Goal: Task Accomplishment & Management: Use online tool/utility

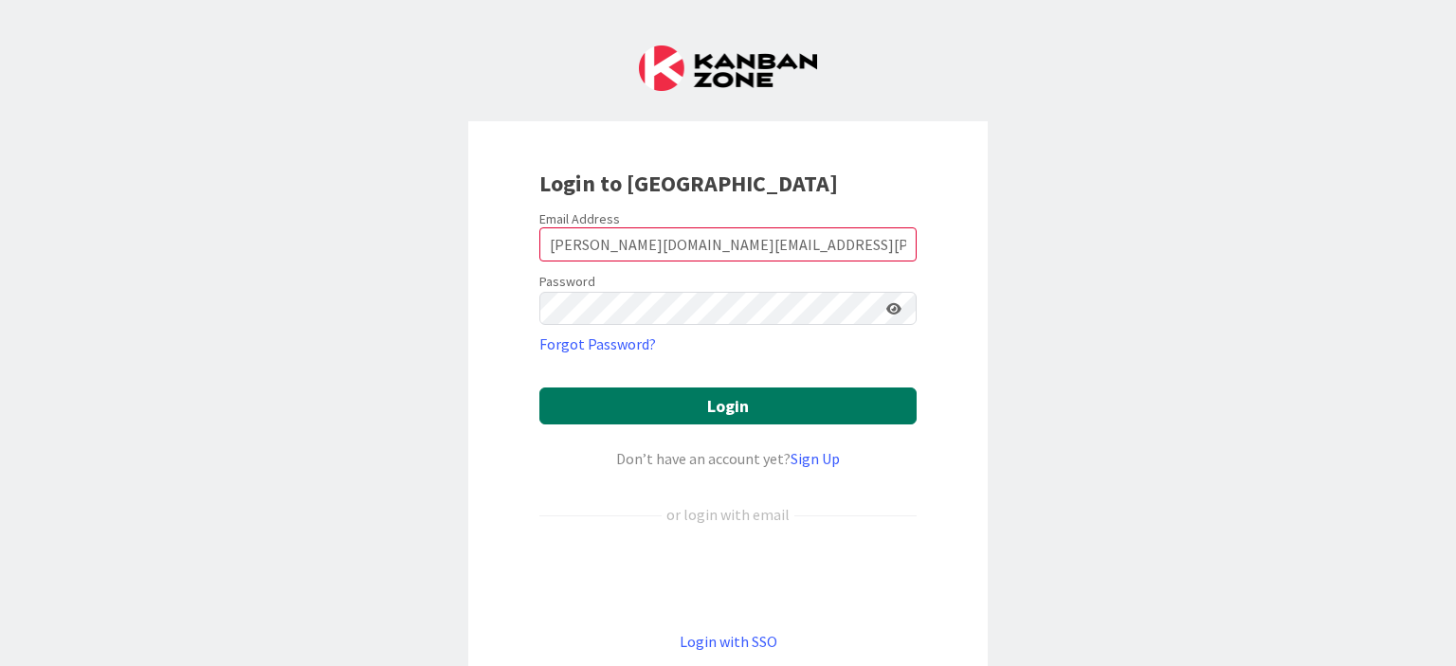
click at [720, 408] on button "Login" at bounding box center [727, 406] width 377 height 37
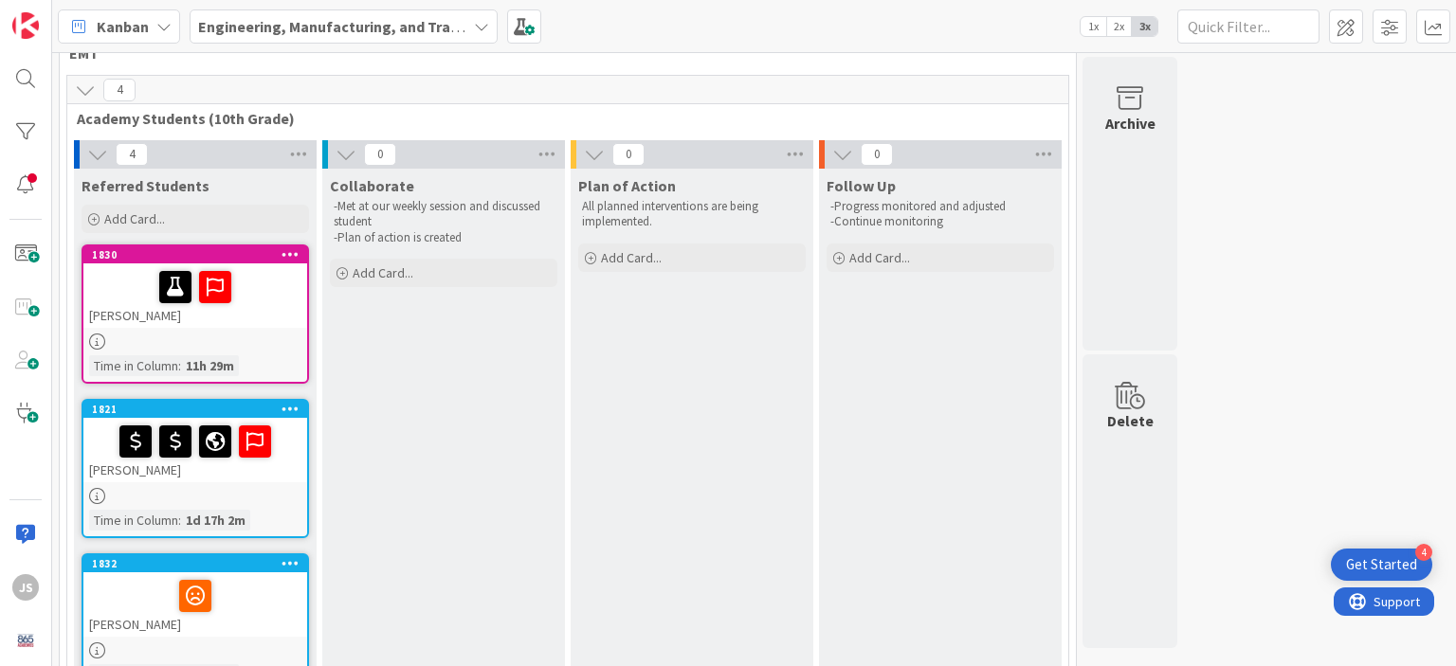
scroll to position [44, 0]
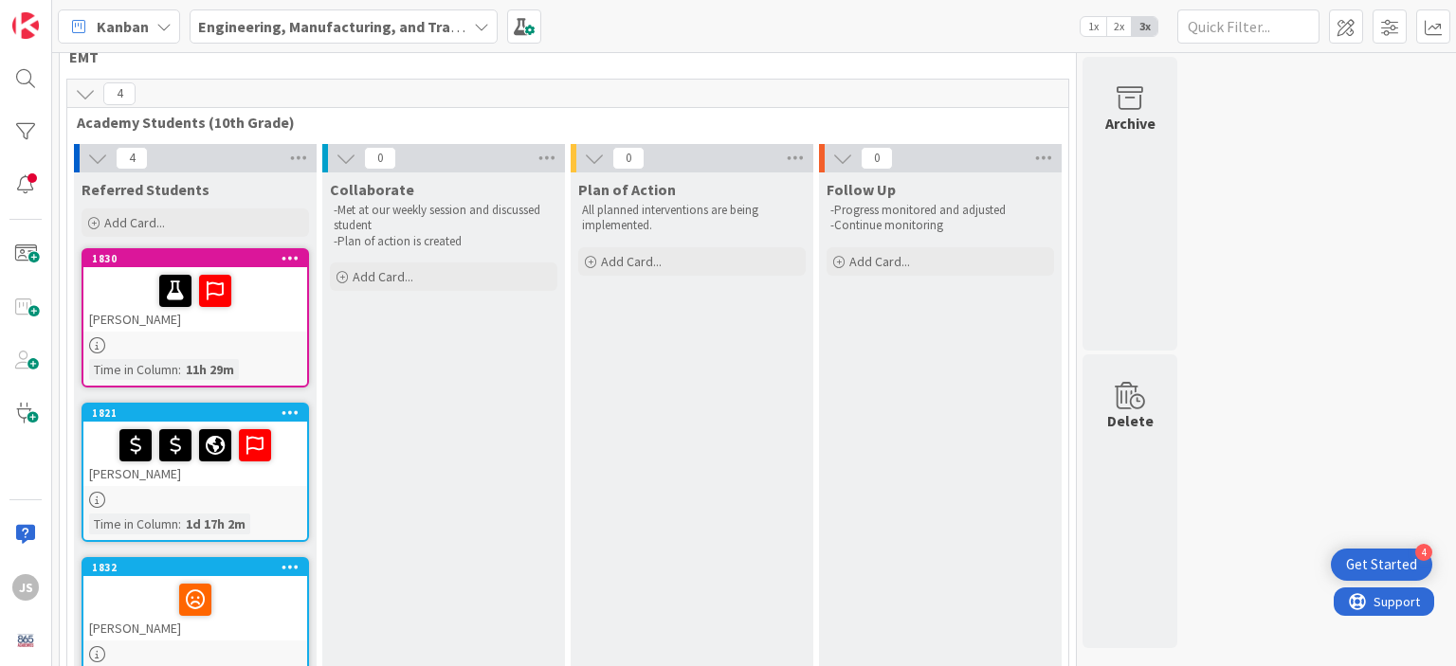
click at [185, 352] on link "1830 [PERSON_NAME] Time in [GEOGRAPHIC_DATA] : 11h 29m" at bounding box center [195, 317] width 227 height 139
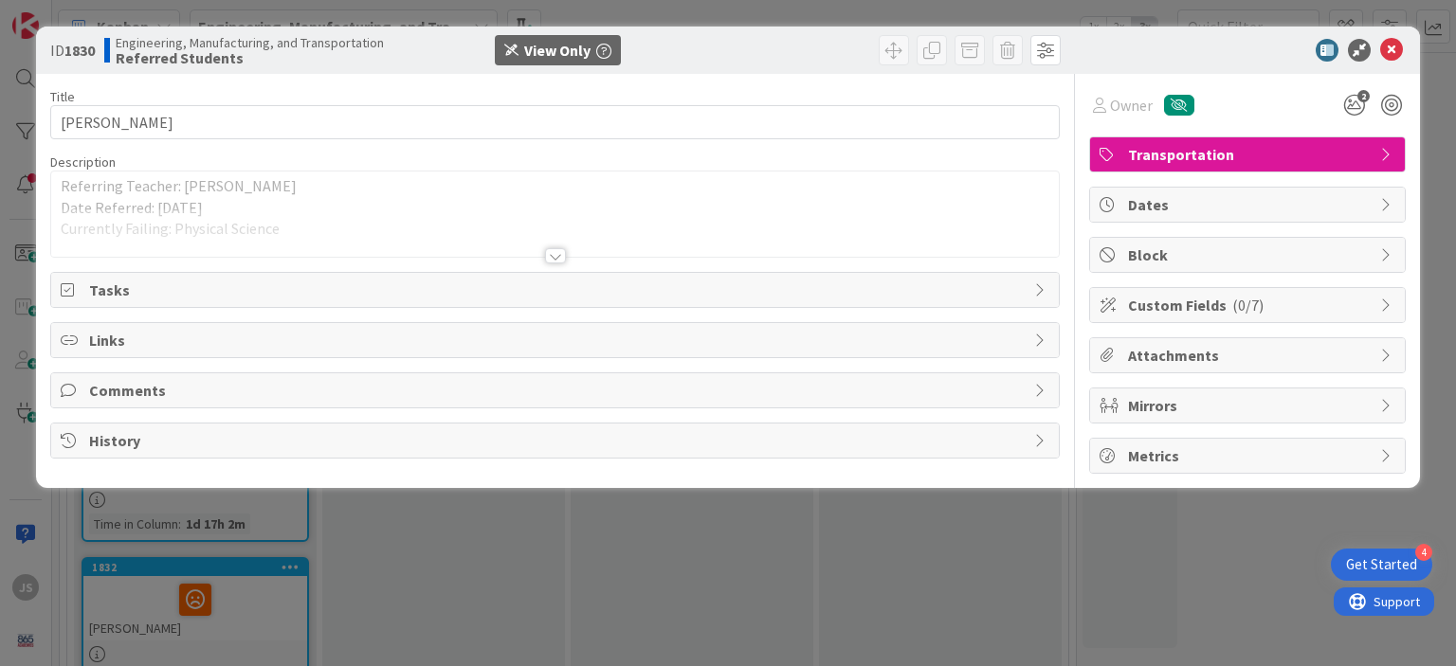
click at [554, 260] on div at bounding box center [555, 255] width 21 height 15
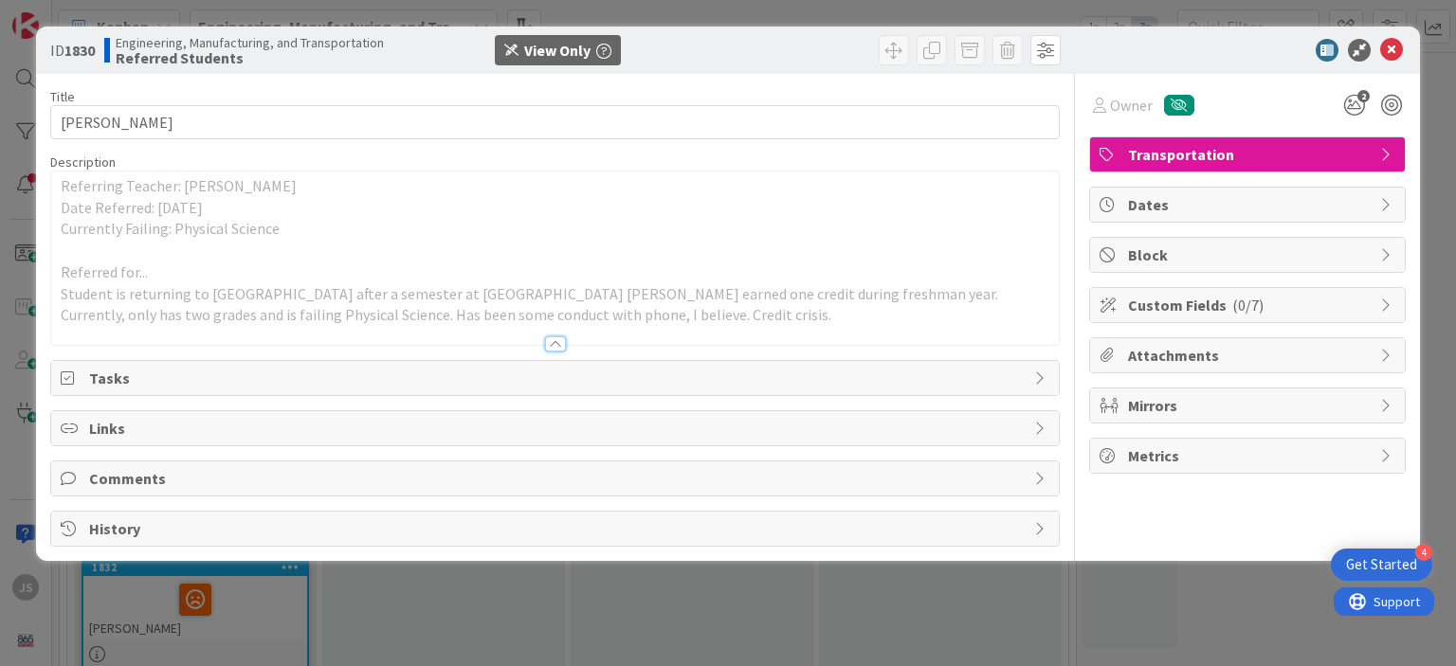
click at [557, 345] on div at bounding box center [555, 343] width 21 height 15
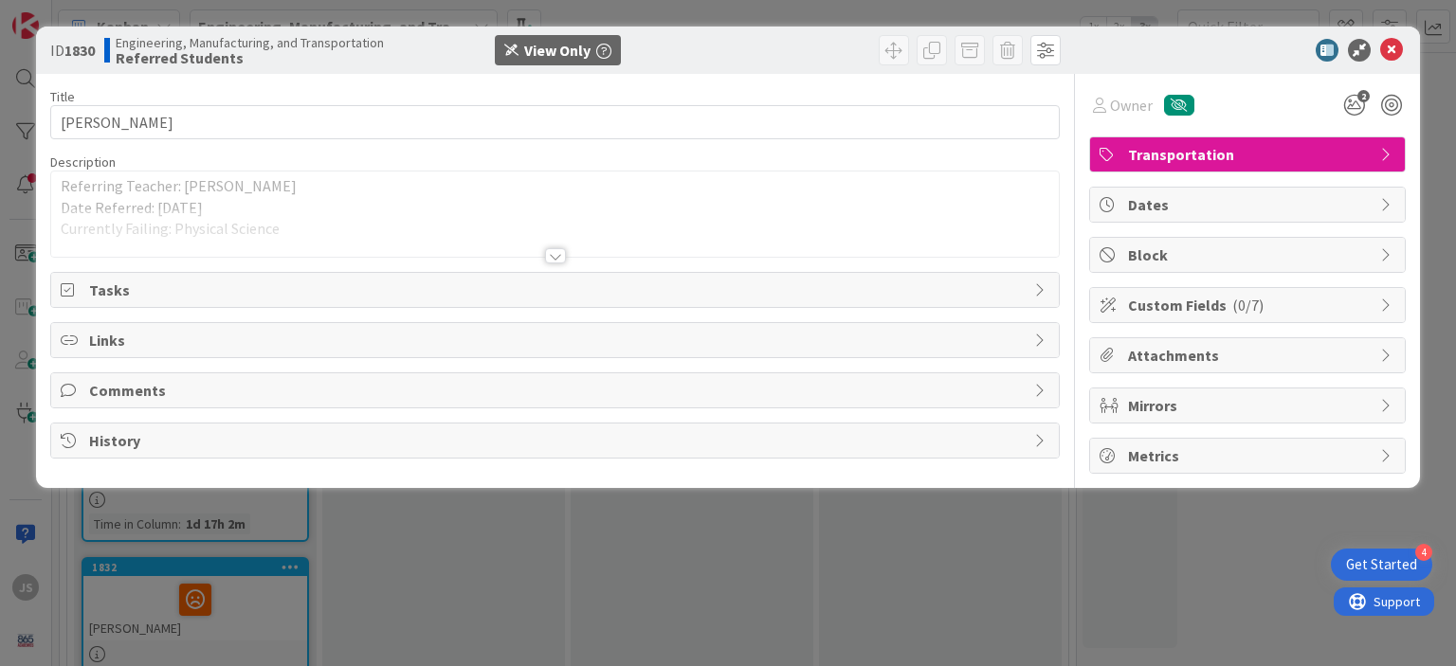
click at [554, 258] on div at bounding box center [555, 255] width 21 height 15
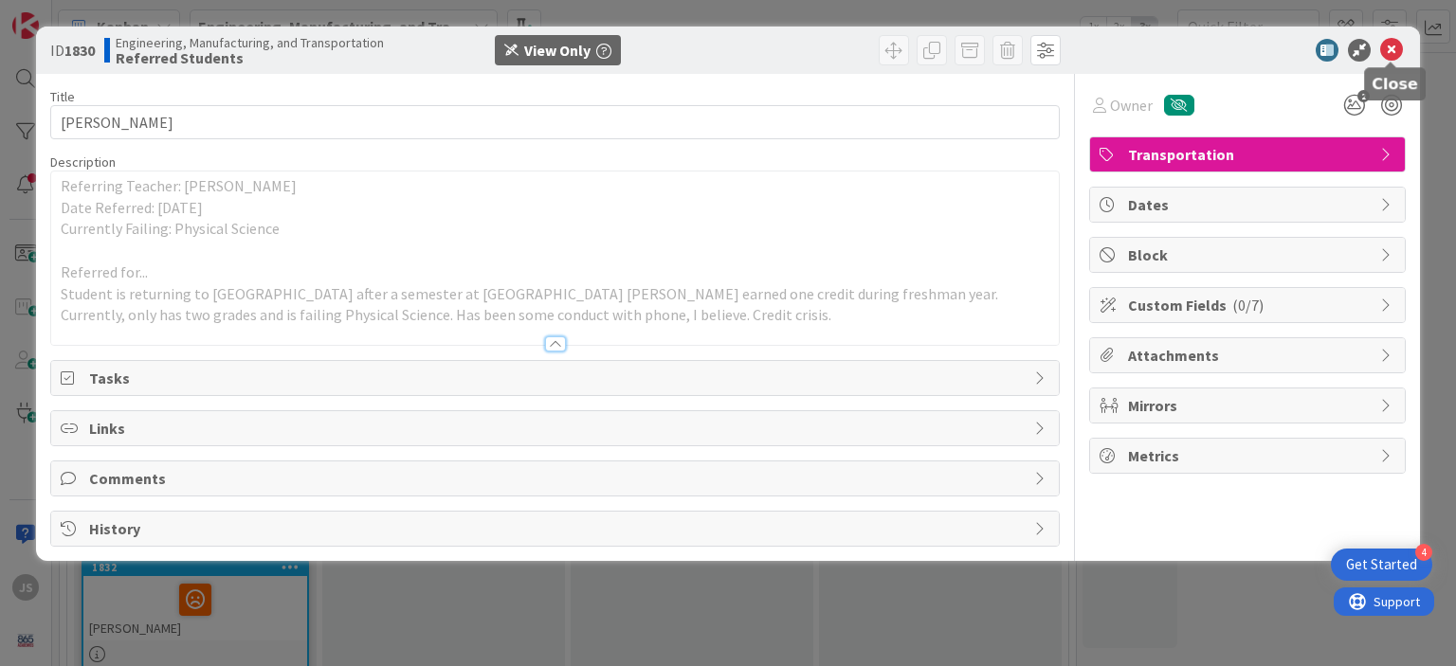
click at [1389, 52] on icon at bounding box center [1391, 50] width 23 height 23
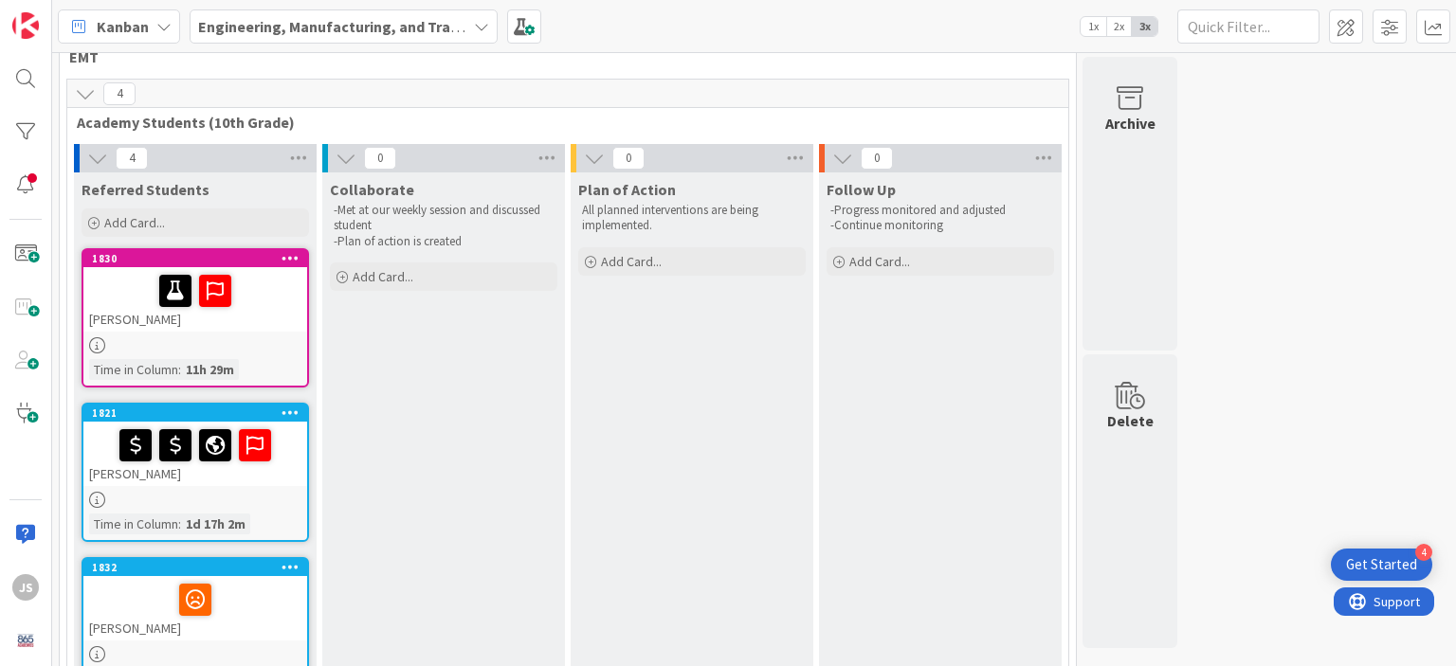
click at [184, 494] on div at bounding box center [195, 500] width 224 height 16
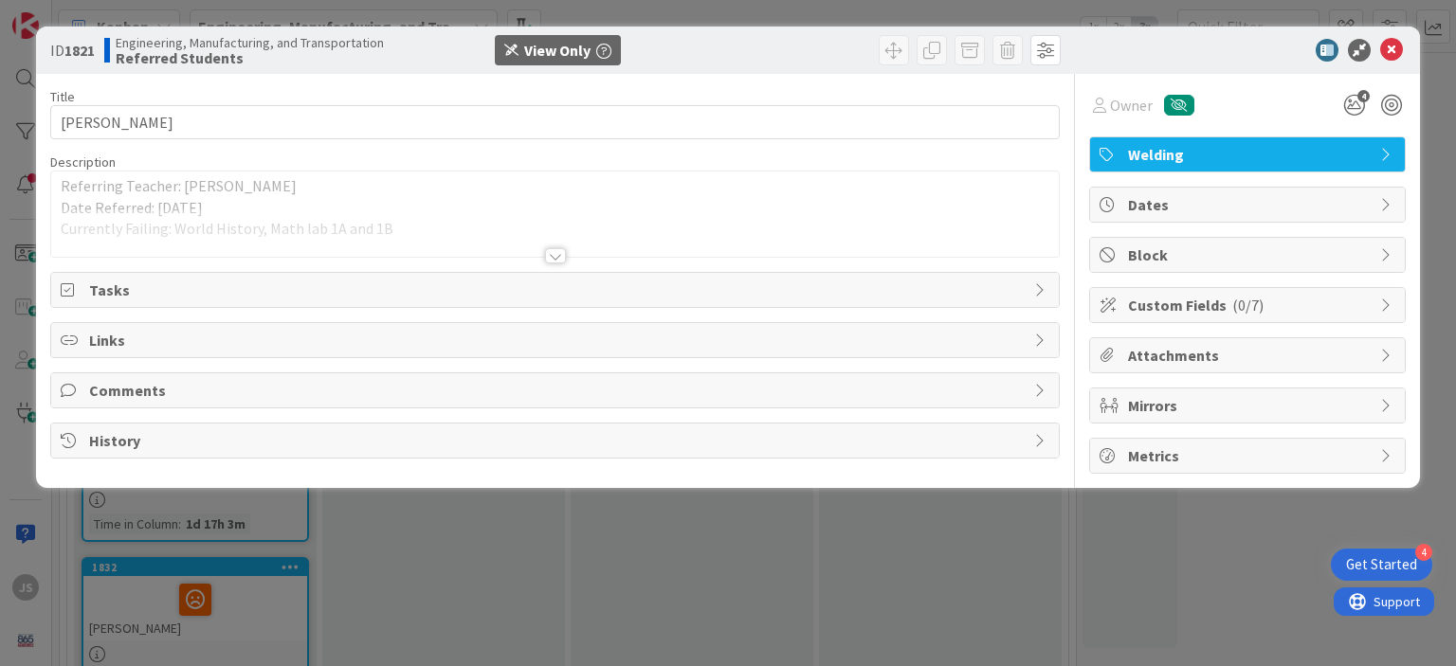
click at [554, 256] on div at bounding box center [555, 255] width 21 height 15
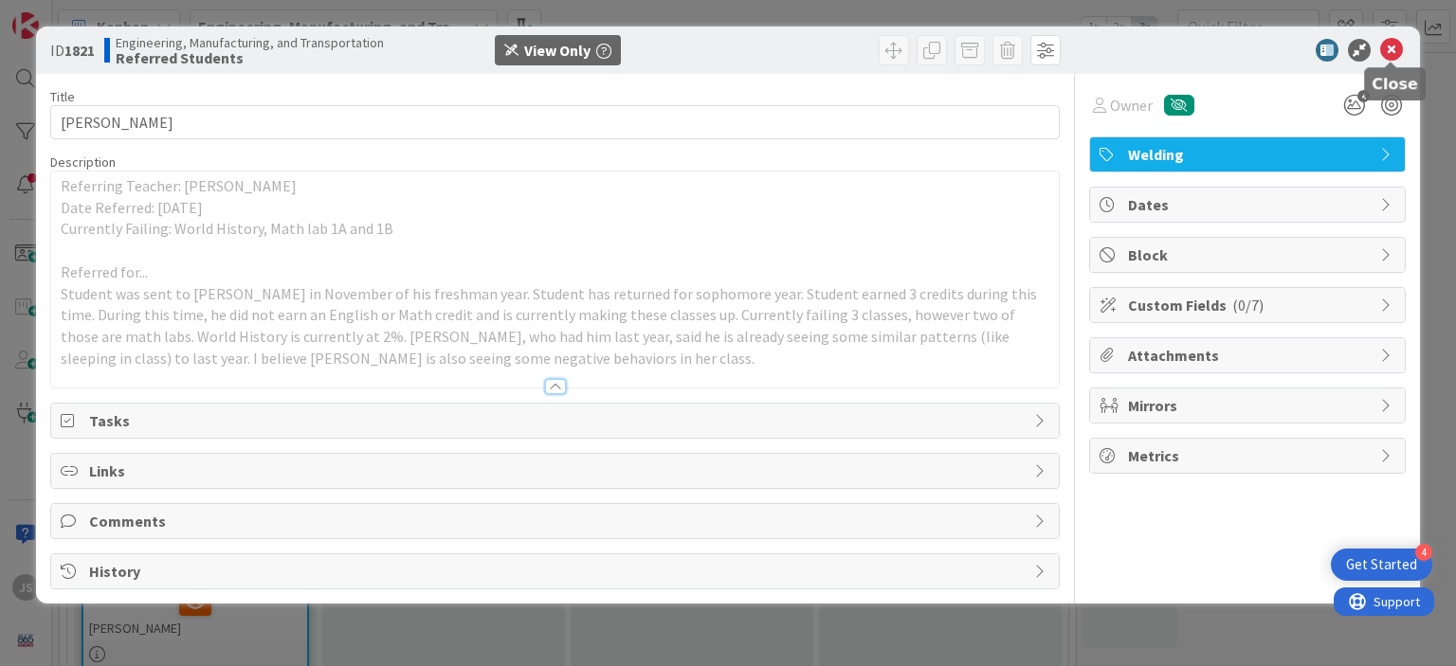
click at [1393, 43] on icon at bounding box center [1391, 50] width 23 height 23
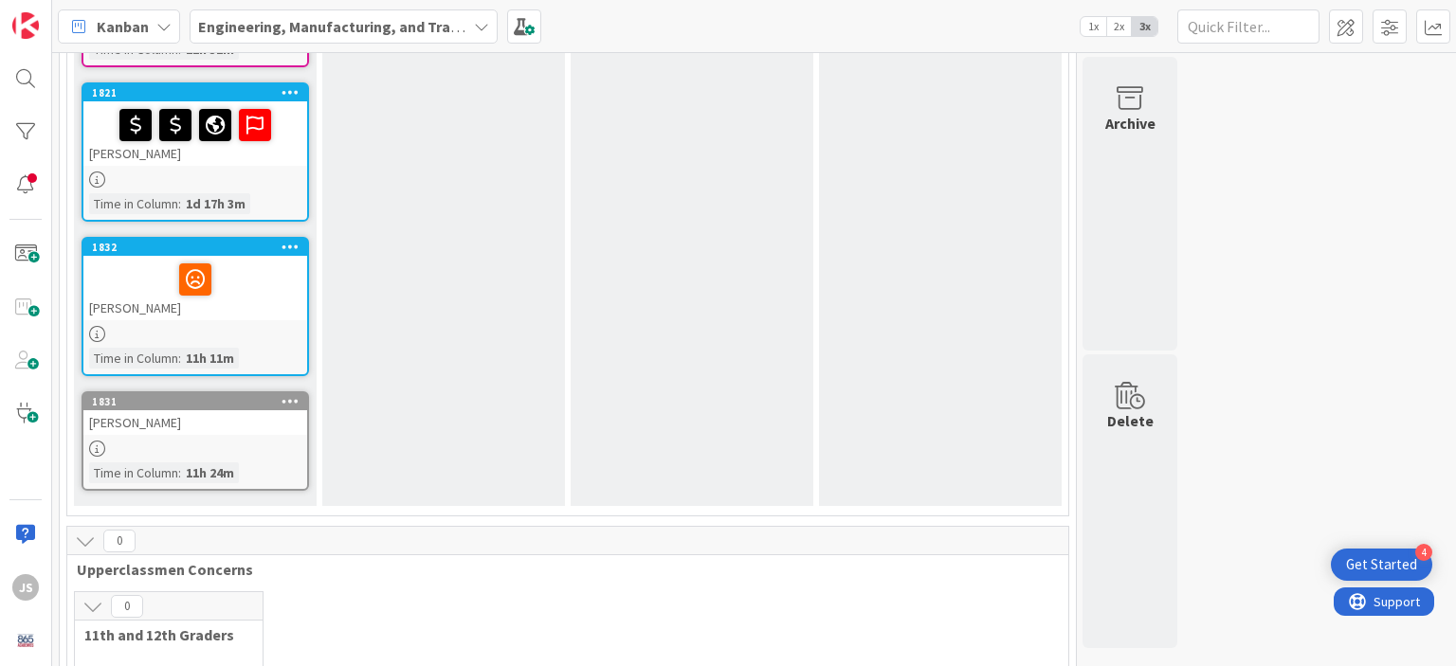
scroll to position [368, 0]
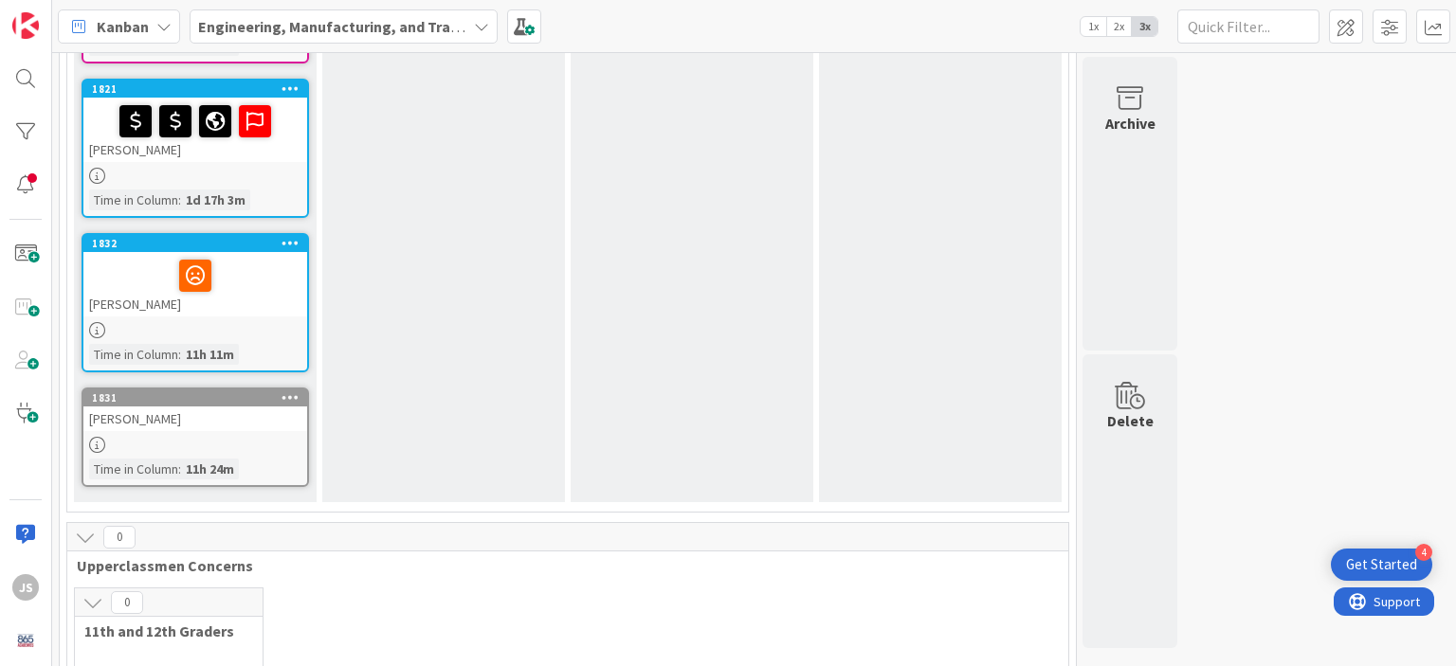
click at [259, 281] on div at bounding box center [195, 276] width 212 height 40
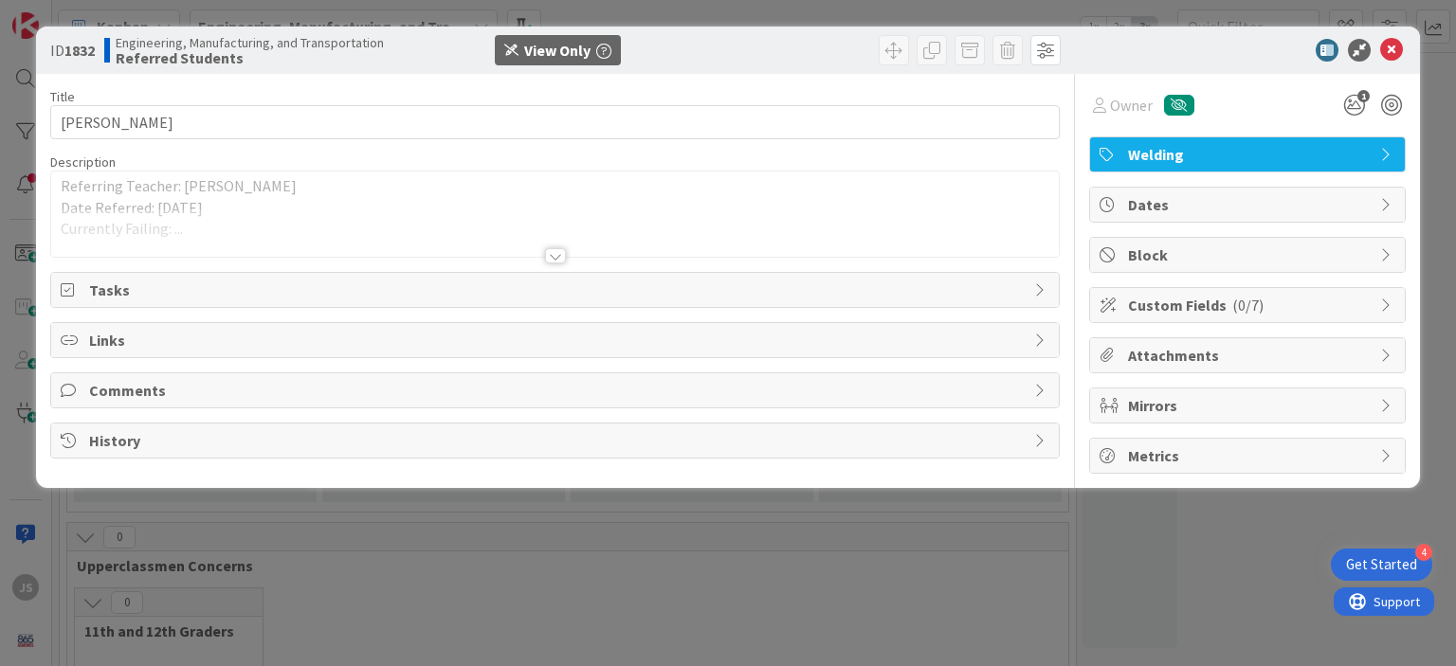
click at [558, 255] on div at bounding box center [555, 255] width 21 height 15
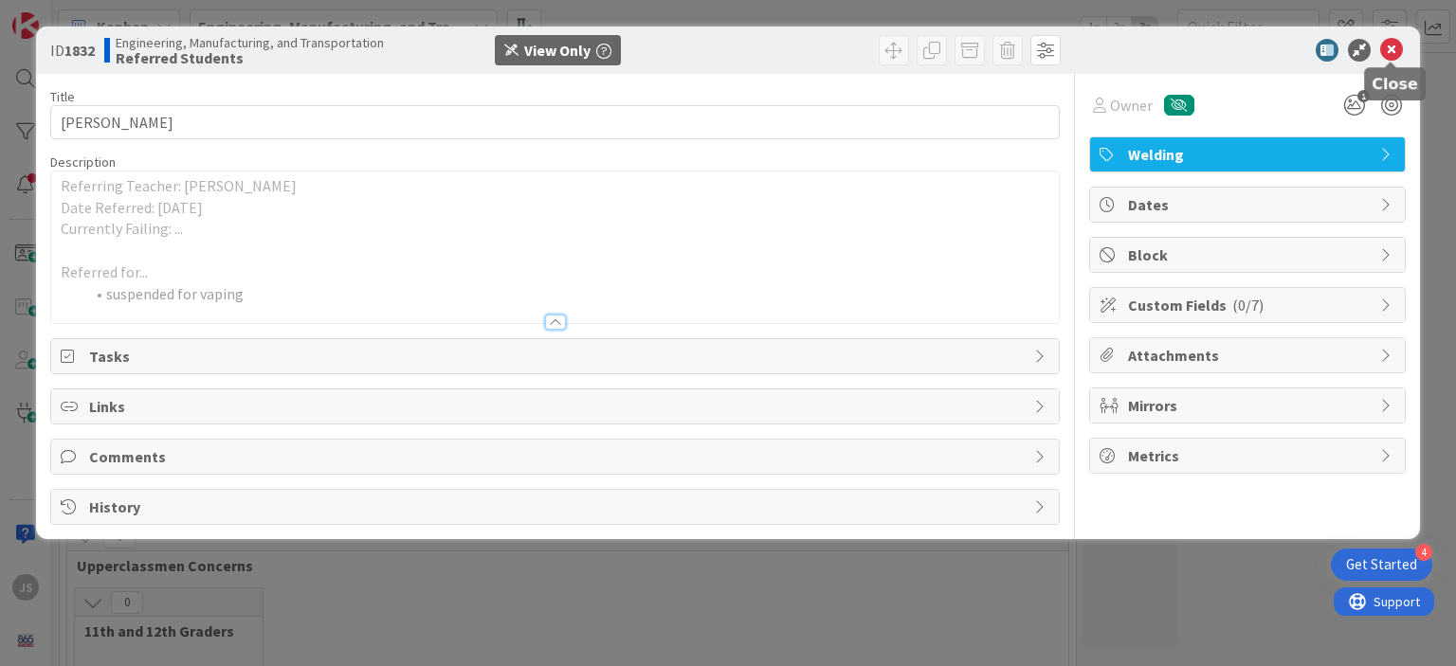
click at [1390, 49] on icon at bounding box center [1391, 50] width 23 height 23
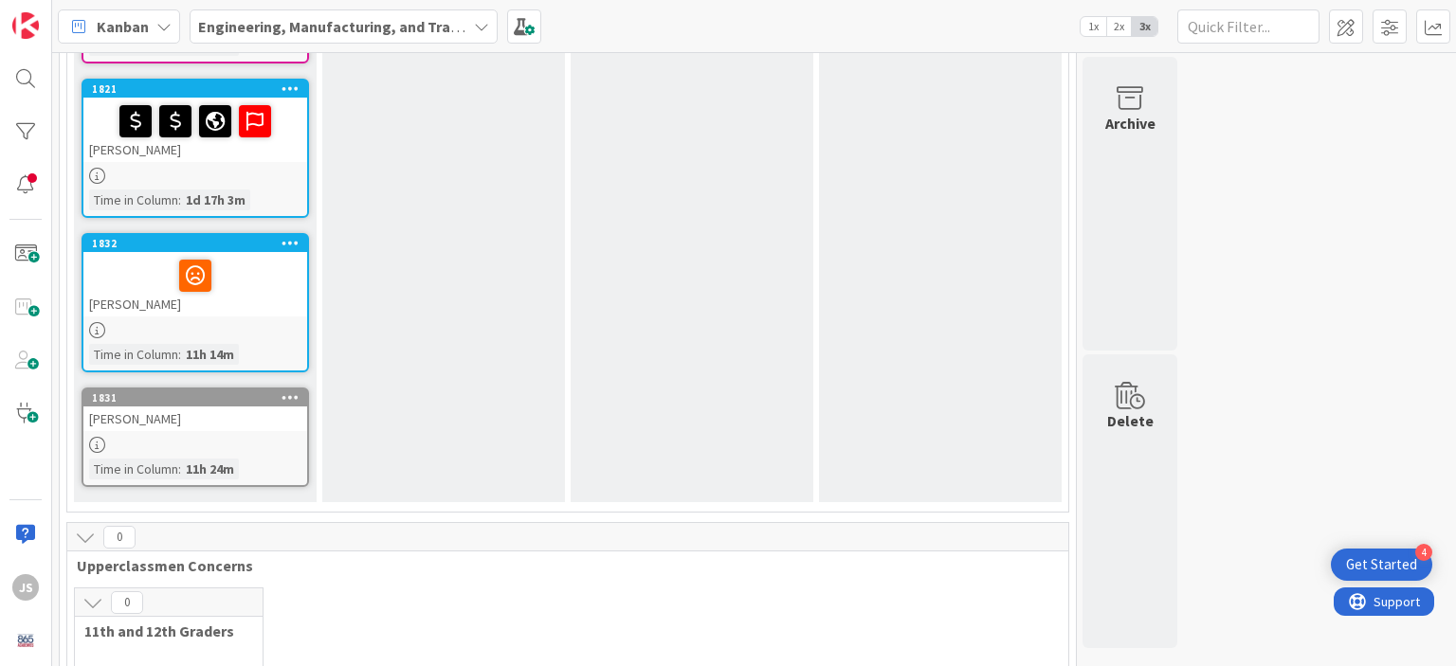
click at [227, 437] on div at bounding box center [195, 445] width 224 height 16
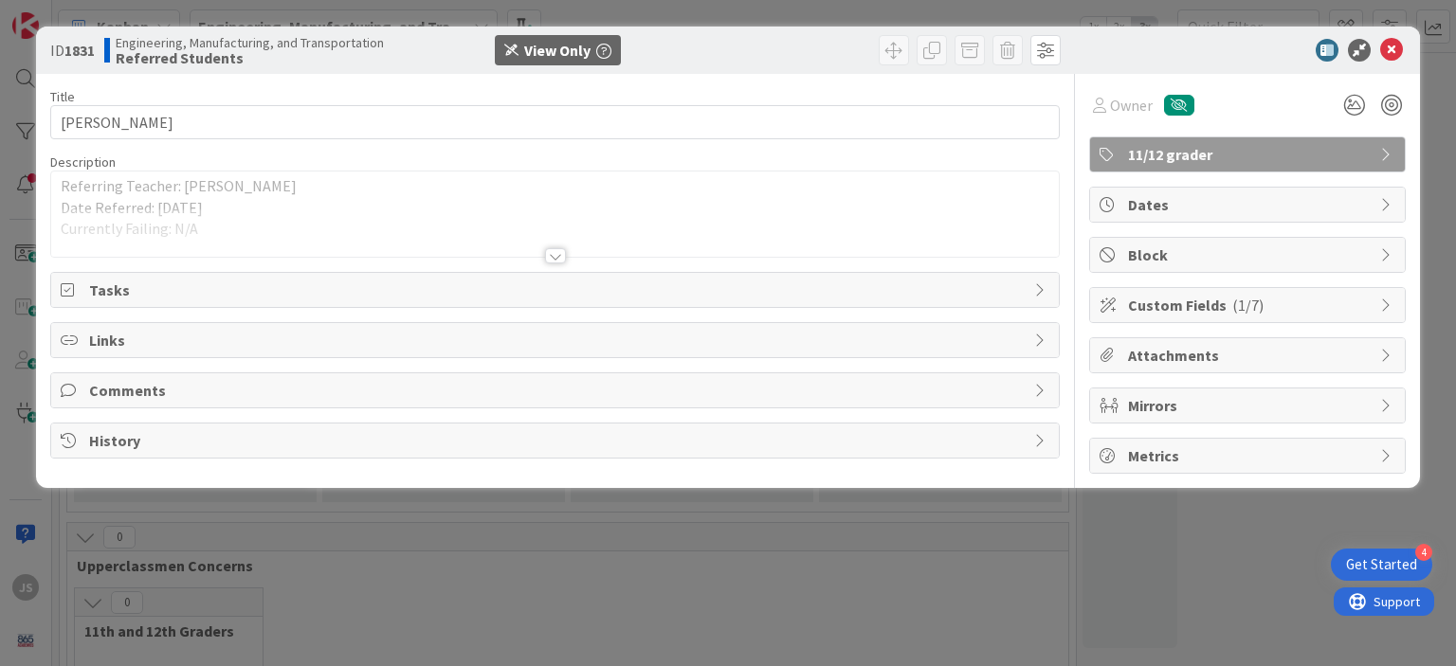
click at [555, 258] on div at bounding box center [555, 255] width 21 height 15
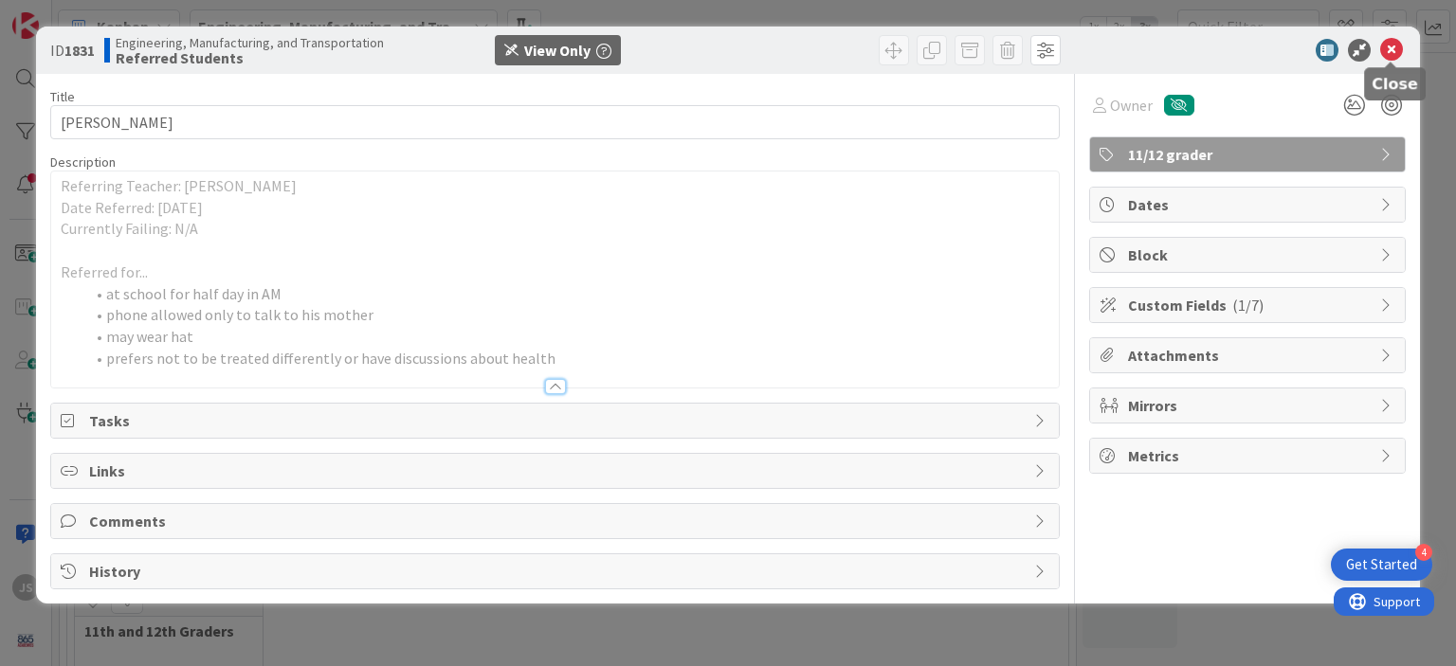
click at [1389, 48] on icon at bounding box center [1391, 50] width 23 height 23
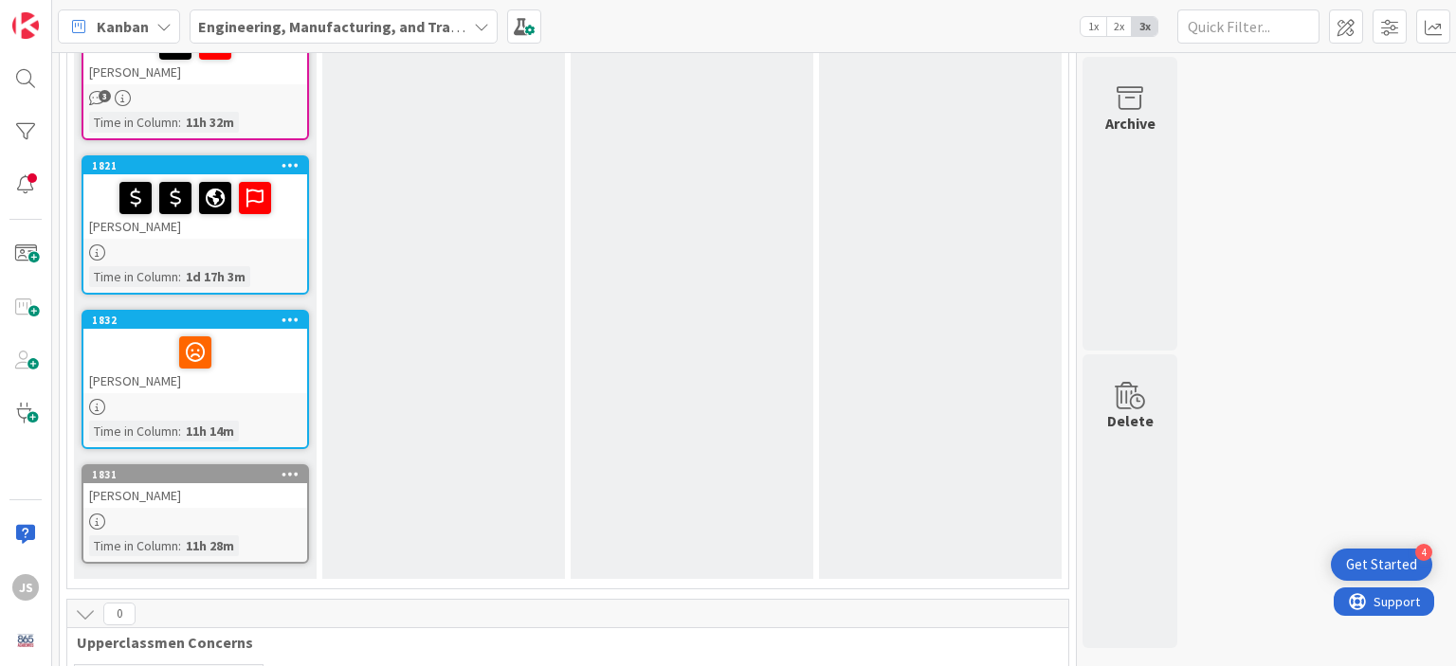
scroll to position [296, 0]
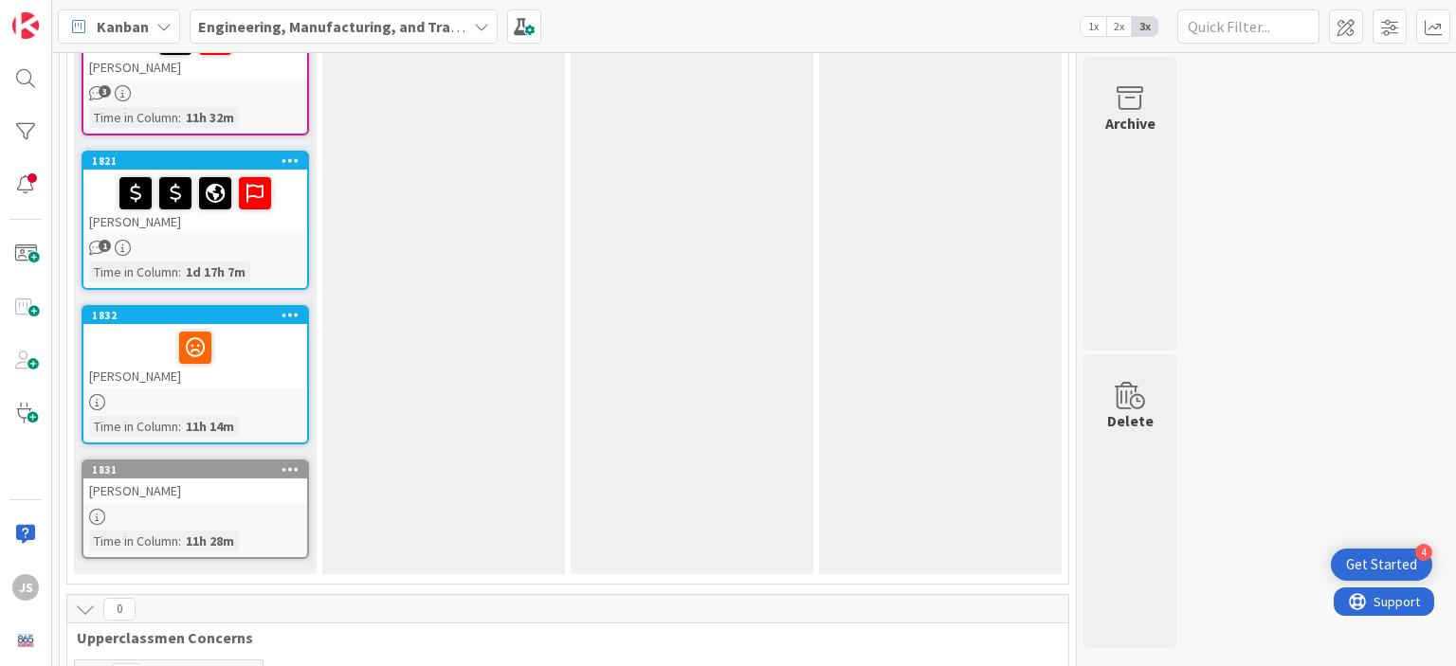
click at [243, 241] on div "1" at bounding box center [195, 248] width 224 height 16
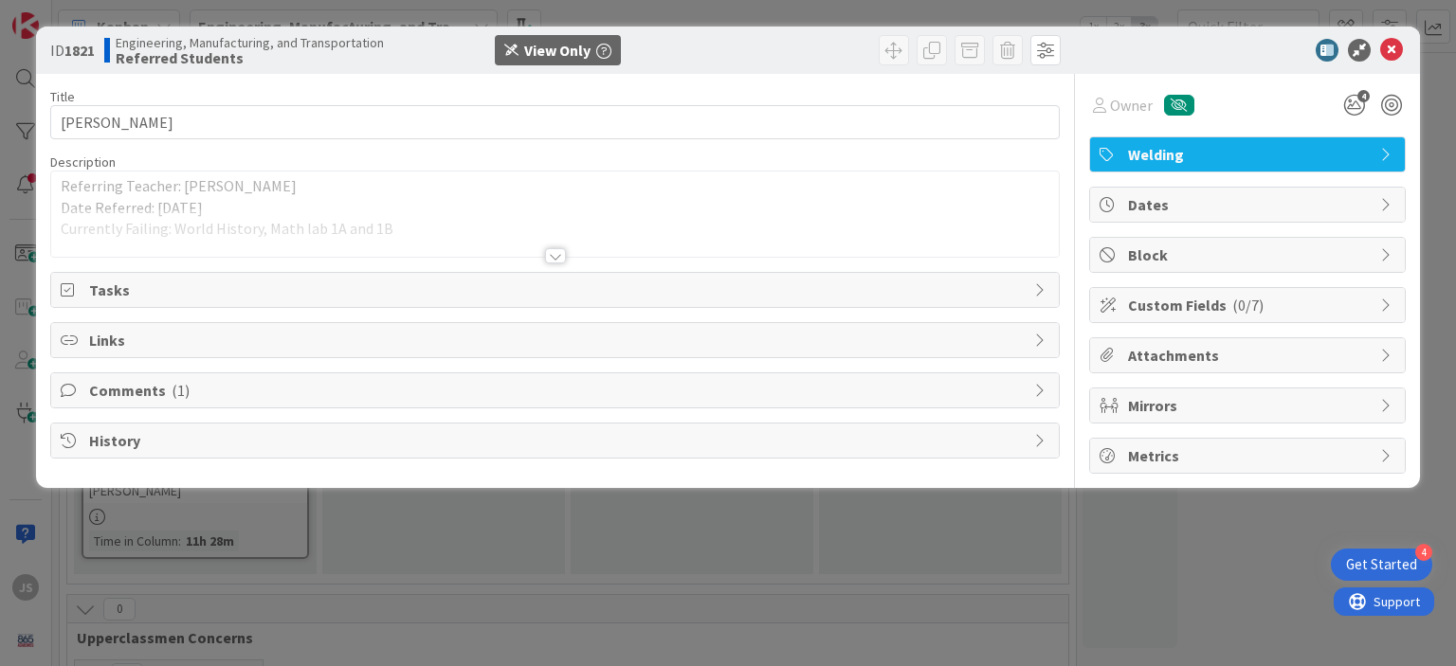
click at [555, 260] on div at bounding box center [555, 255] width 21 height 15
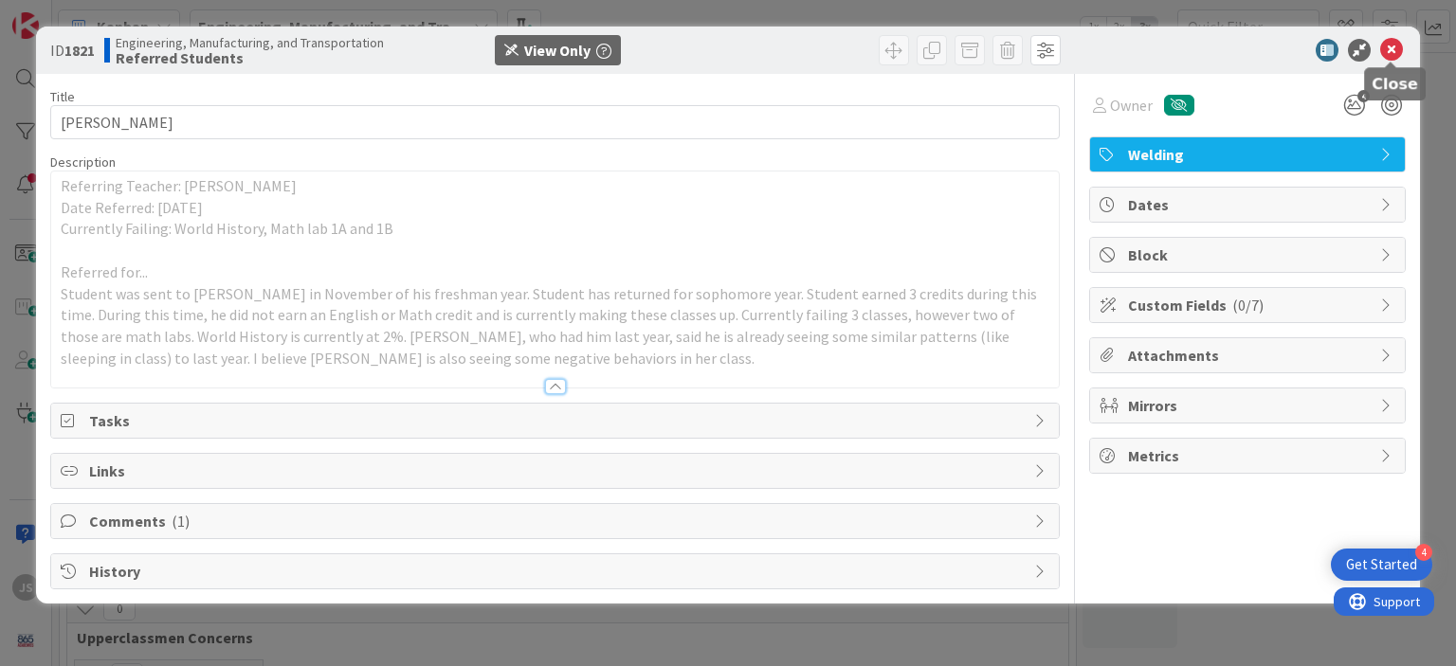
click at [1389, 48] on icon at bounding box center [1391, 50] width 23 height 23
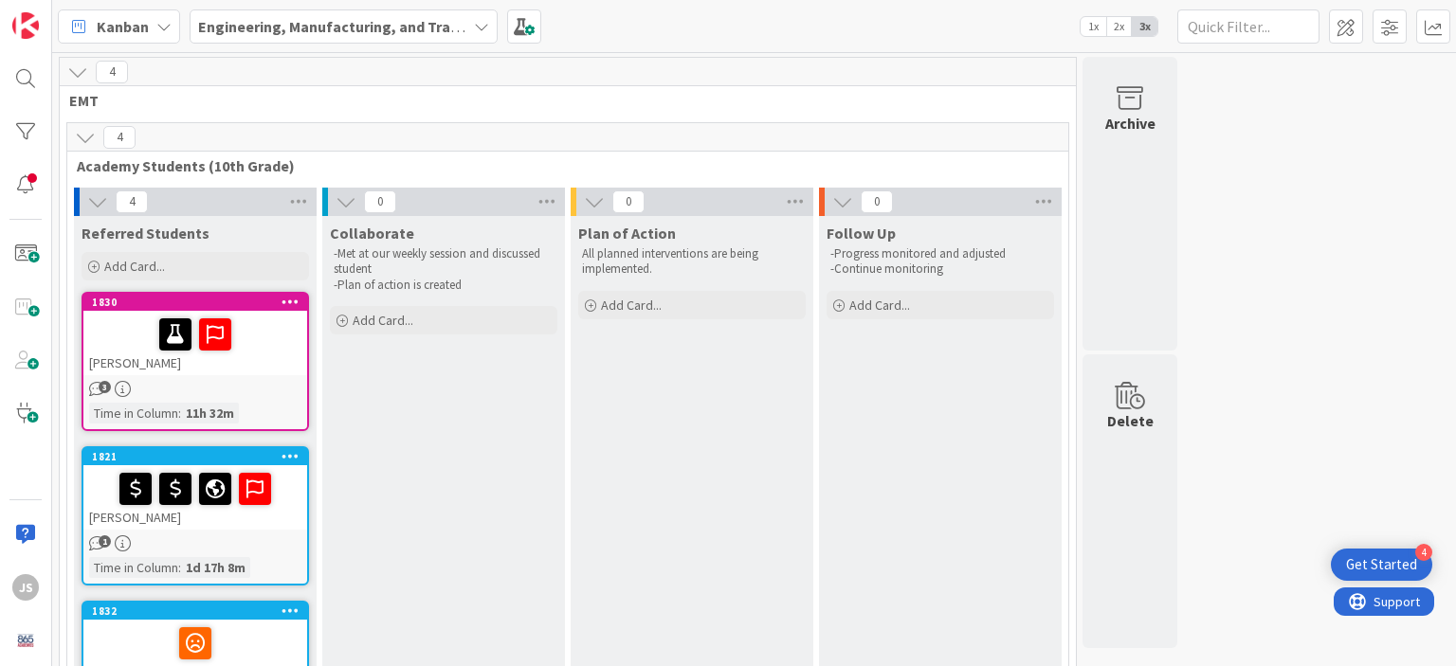
click at [212, 383] on div "3" at bounding box center [195, 389] width 224 height 16
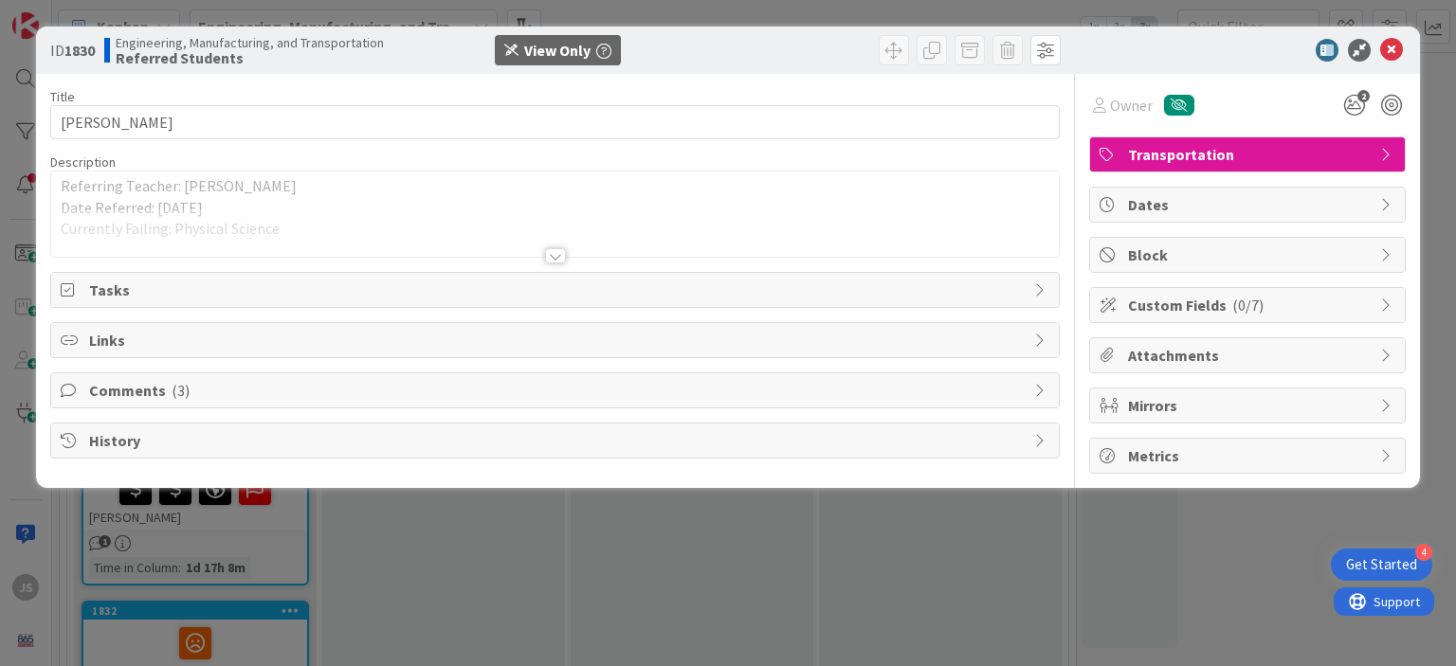
click at [1383, 157] on icon at bounding box center [1387, 154] width 15 height 15
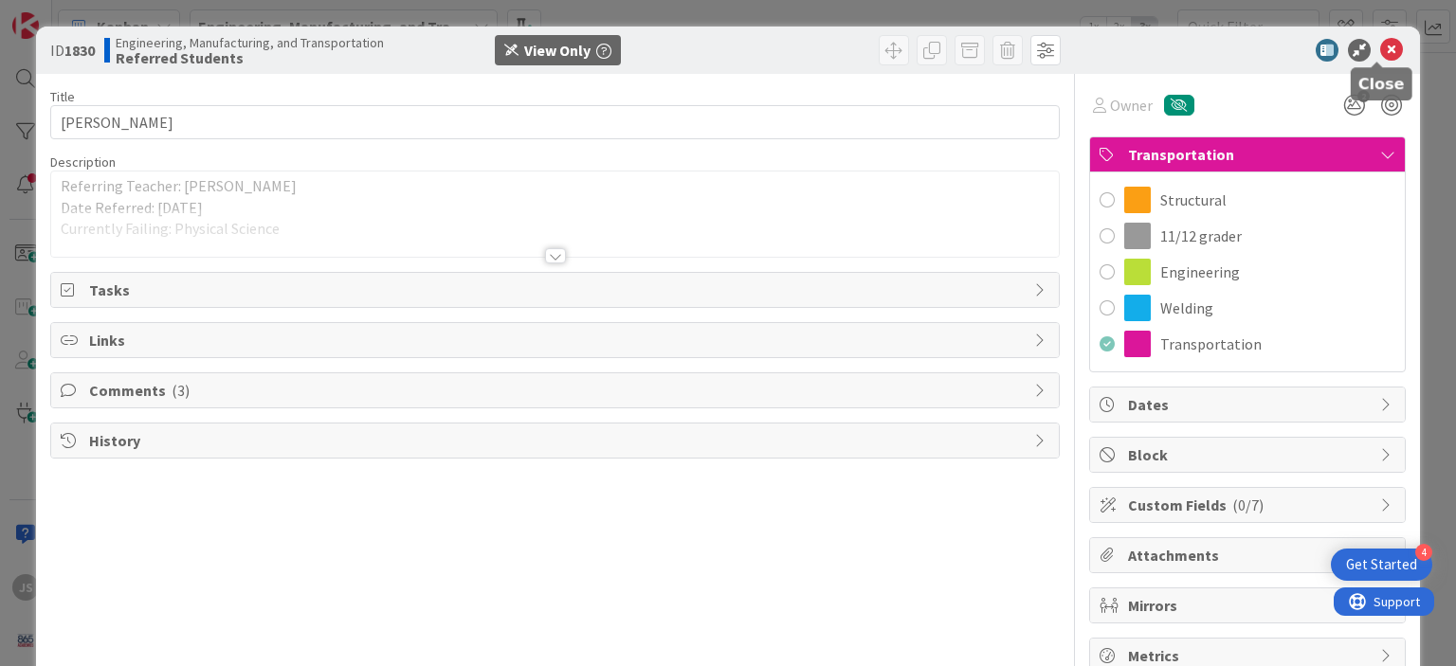
click at [1380, 50] on icon at bounding box center [1391, 50] width 23 height 23
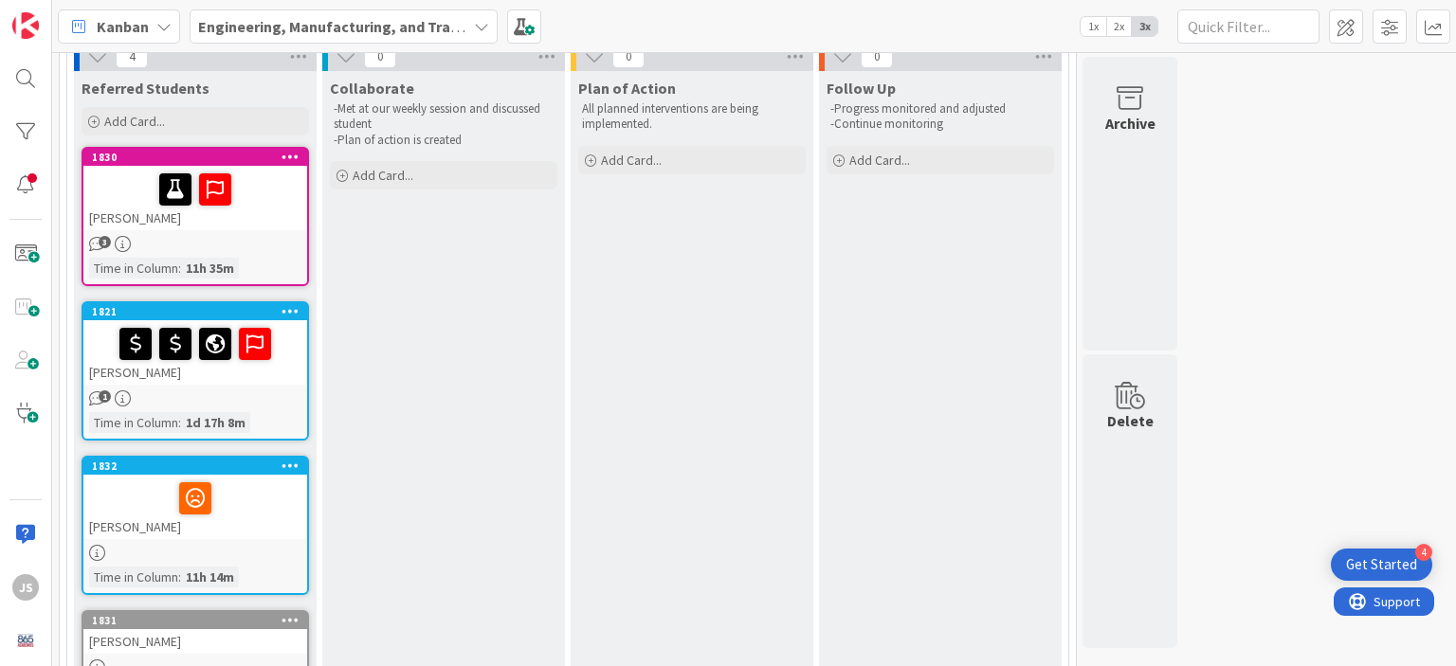
scroll to position [140, 0]
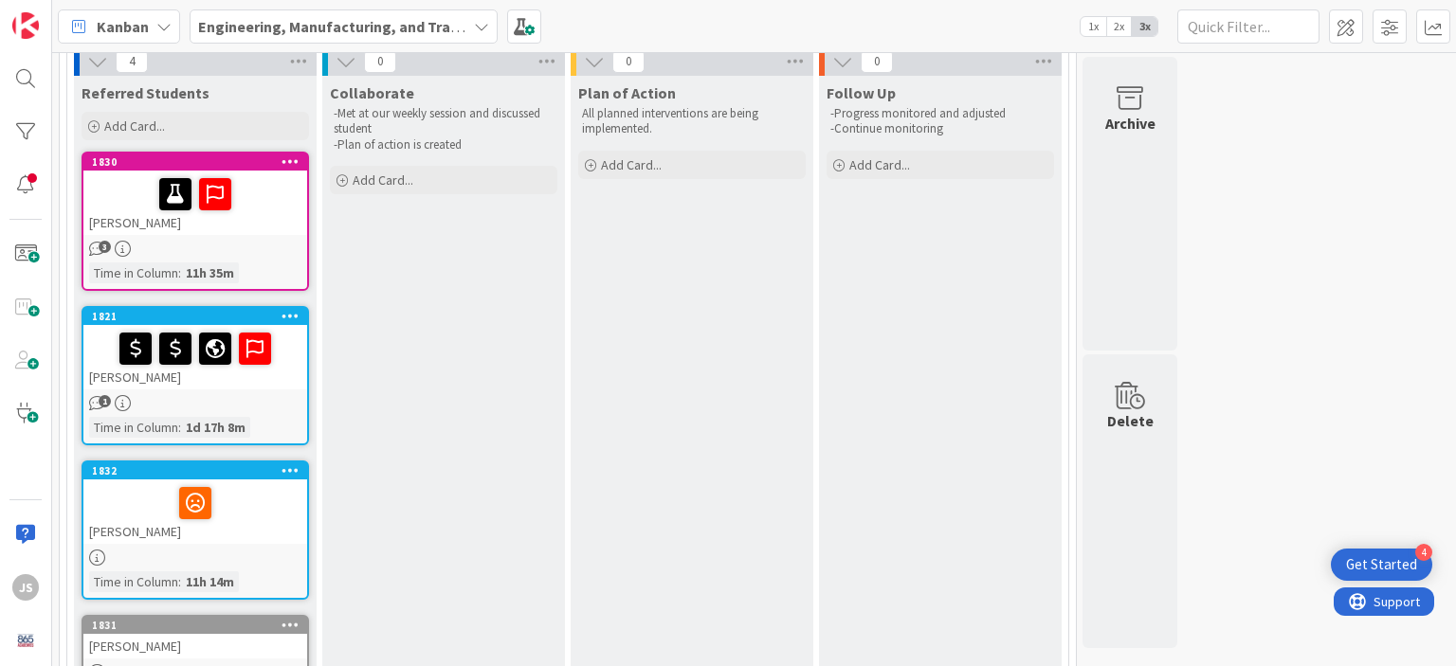
click at [251, 386] on div "[PERSON_NAME]" at bounding box center [195, 357] width 224 height 64
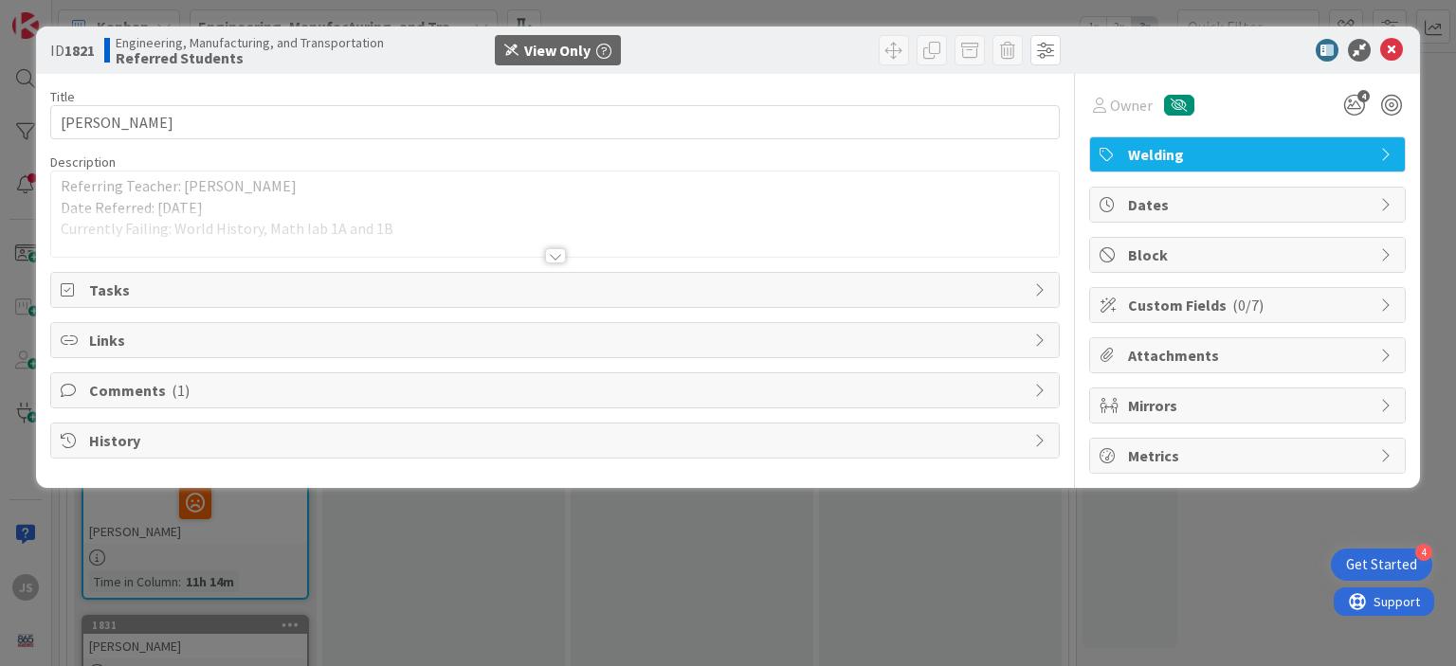
click at [1385, 151] on icon at bounding box center [1387, 154] width 15 height 15
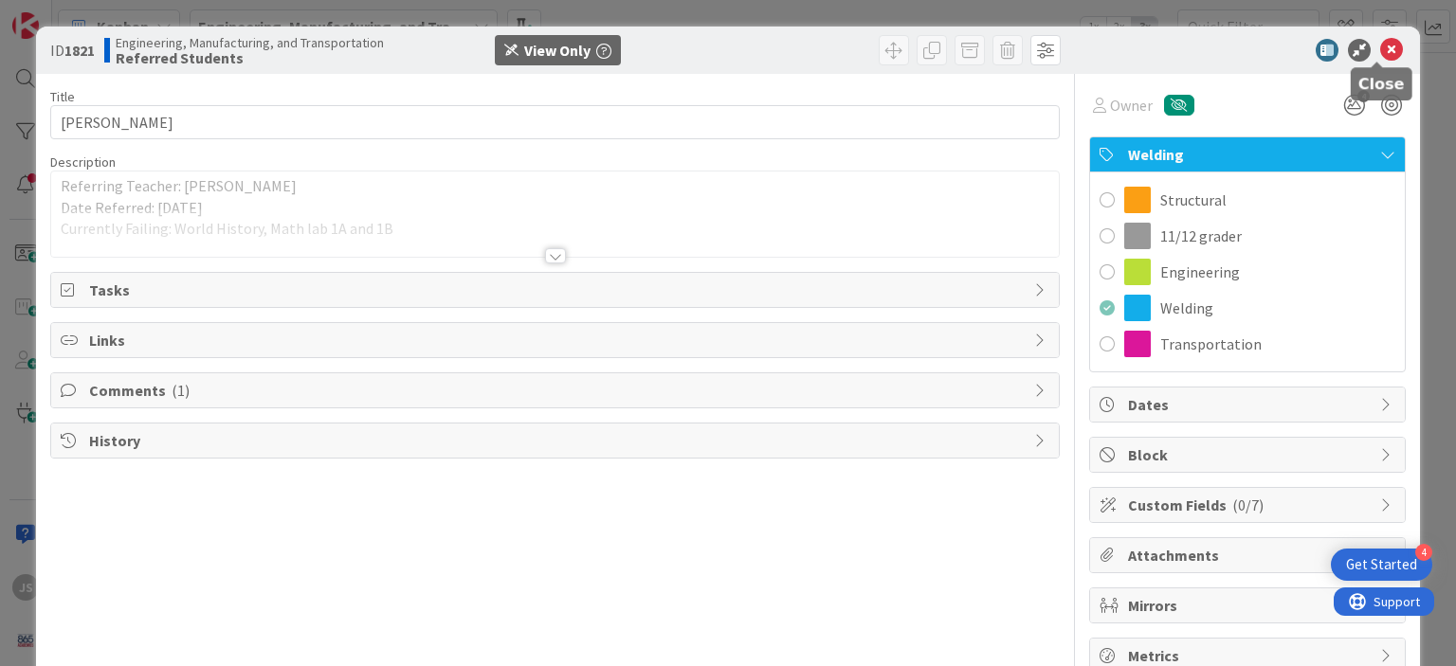
click at [1380, 53] on icon at bounding box center [1391, 50] width 23 height 23
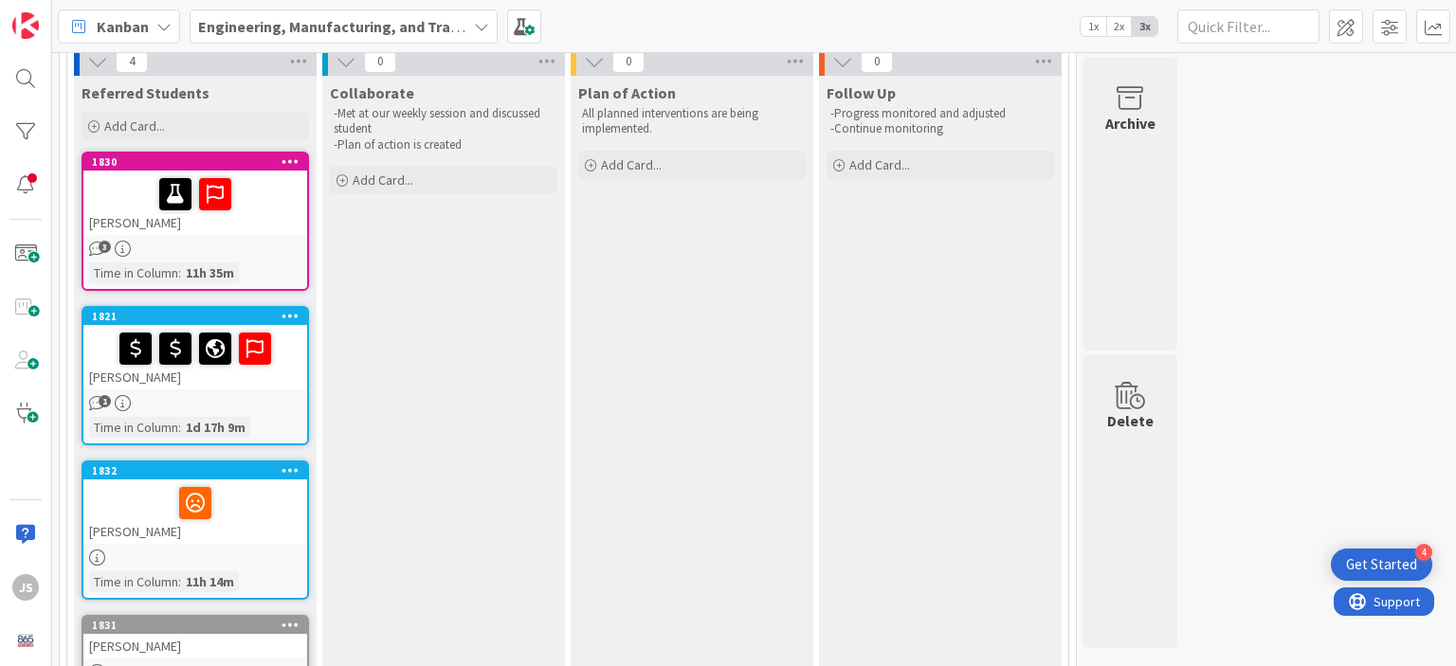
click at [254, 384] on div "[PERSON_NAME]" at bounding box center [195, 357] width 224 height 64
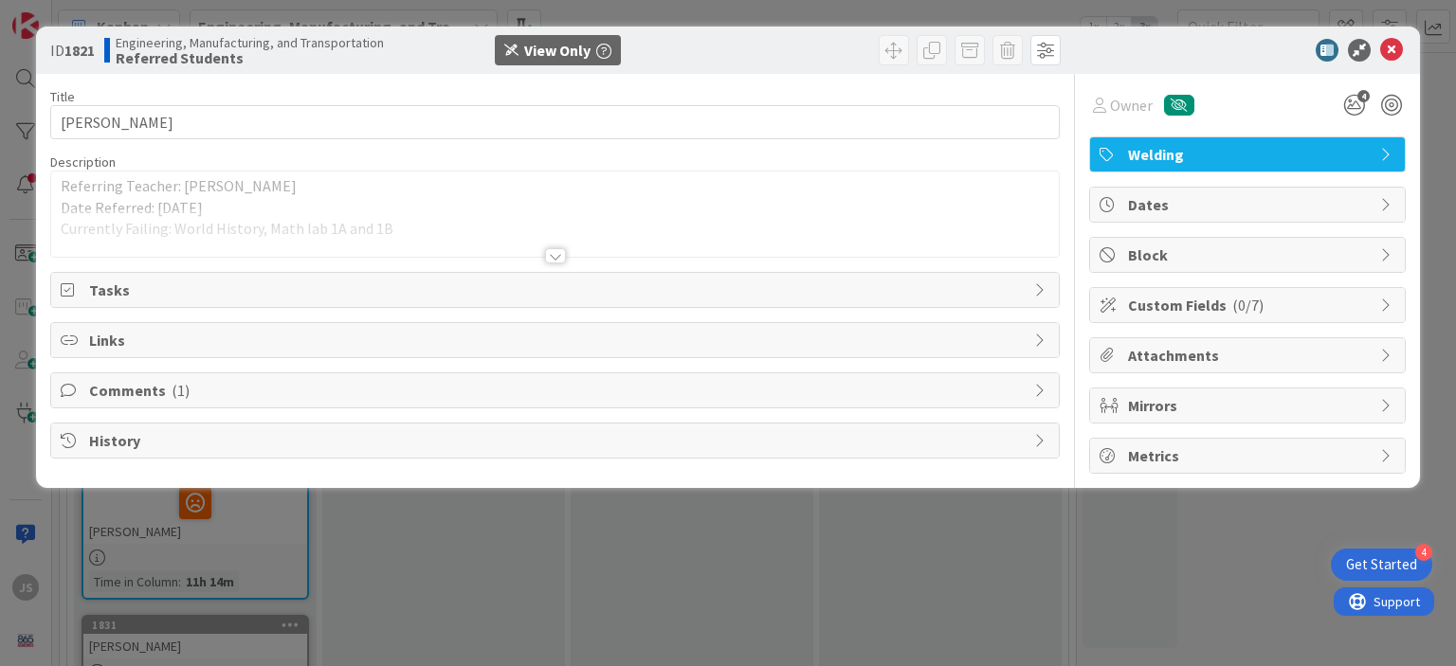
click at [557, 253] on div at bounding box center [555, 255] width 21 height 15
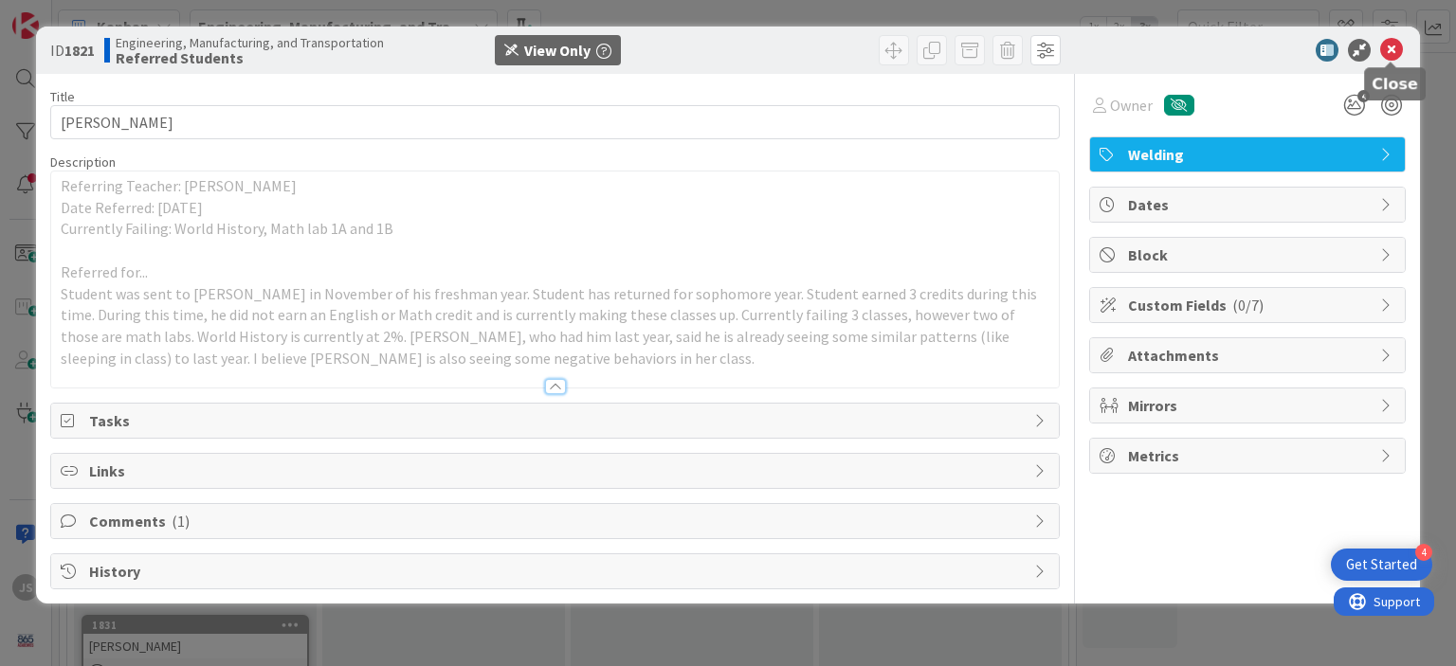
click at [1391, 48] on icon at bounding box center [1391, 50] width 23 height 23
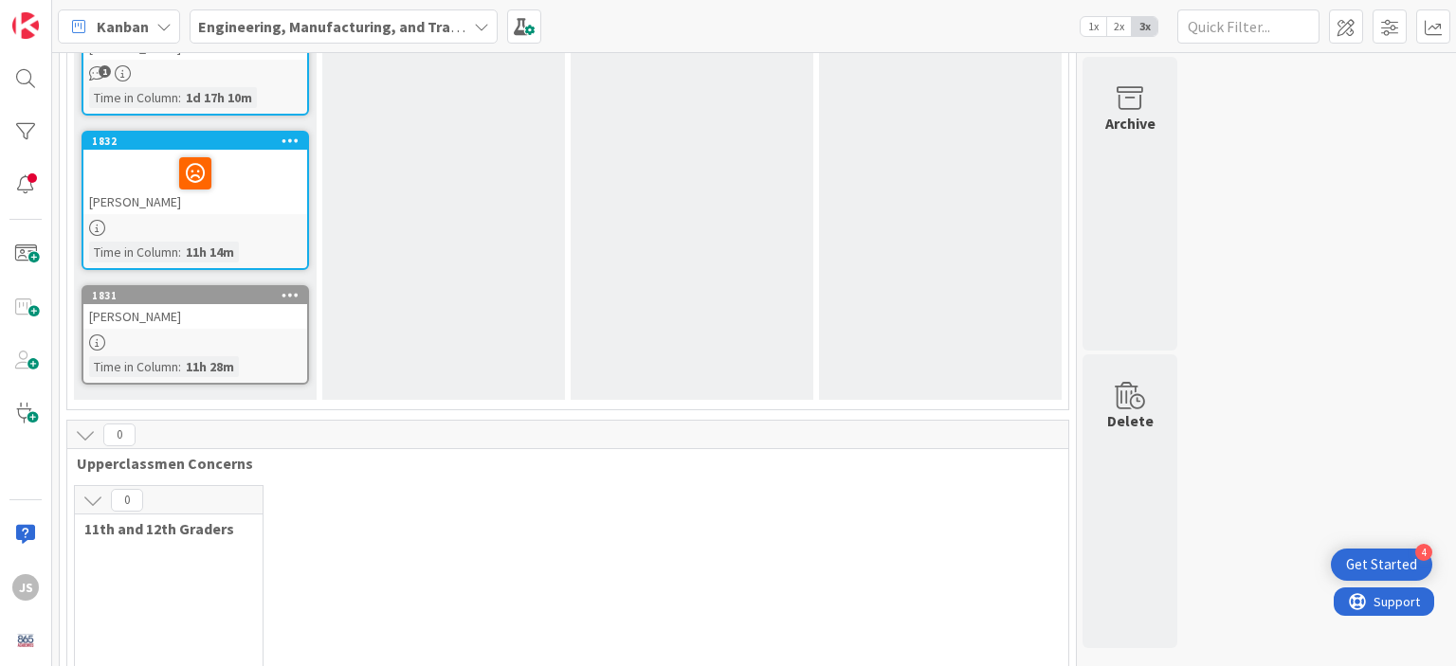
scroll to position [459, 0]
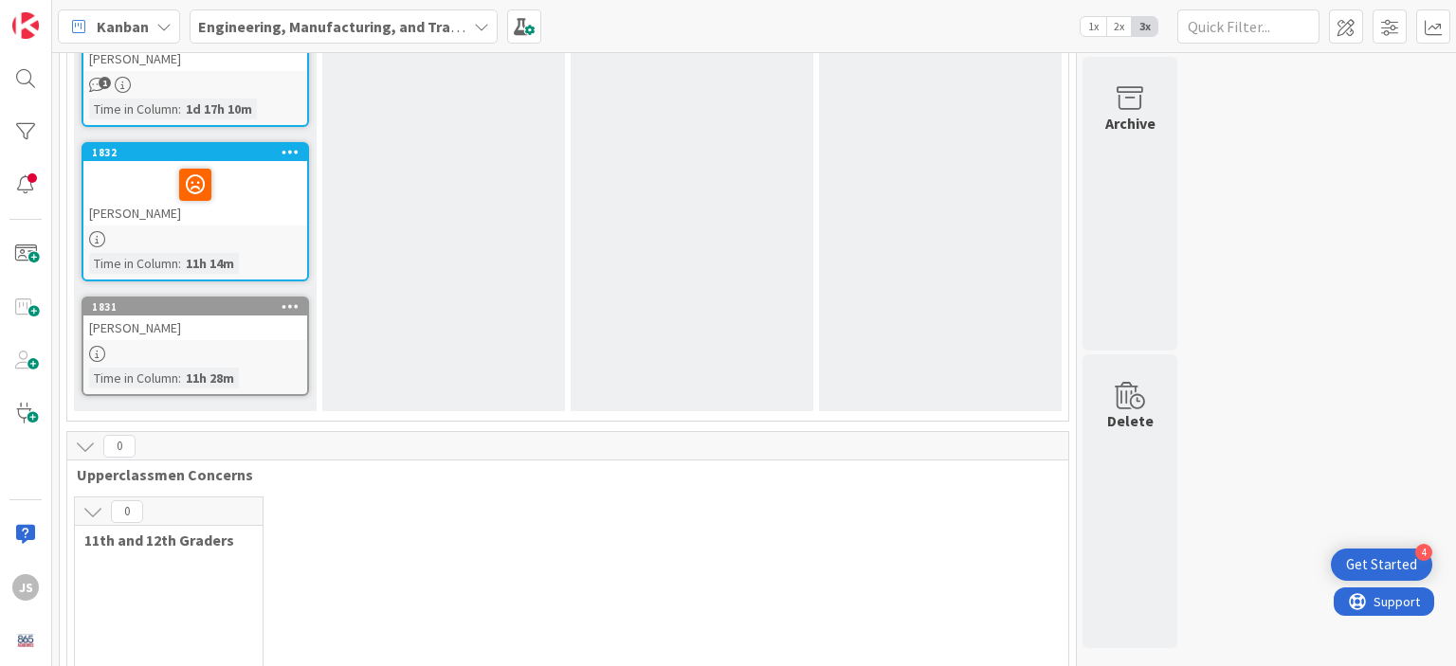
click at [221, 348] on div at bounding box center [195, 354] width 224 height 16
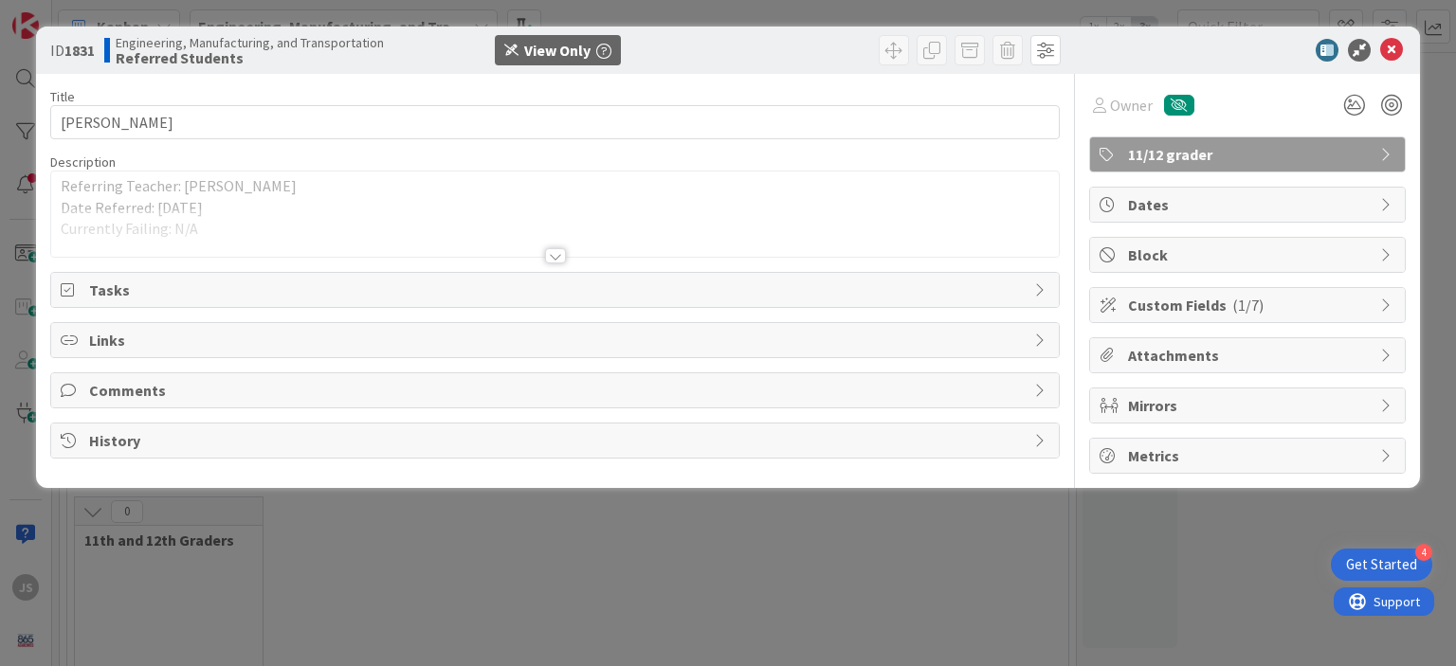
click at [554, 258] on div at bounding box center [555, 255] width 21 height 15
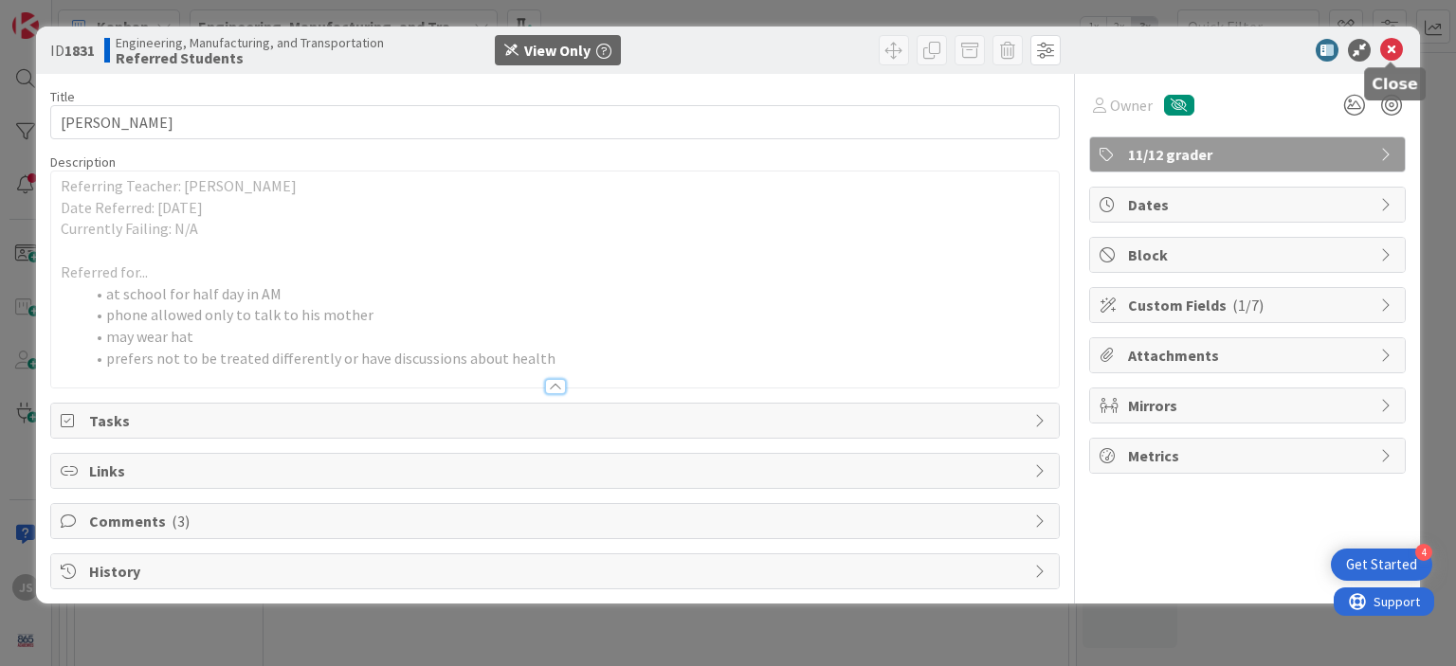
click at [1389, 51] on icon at bounding box center [1391, 50] width 23 height 23
